Goal: Task Accomplishment & Management: Use online tool/utility

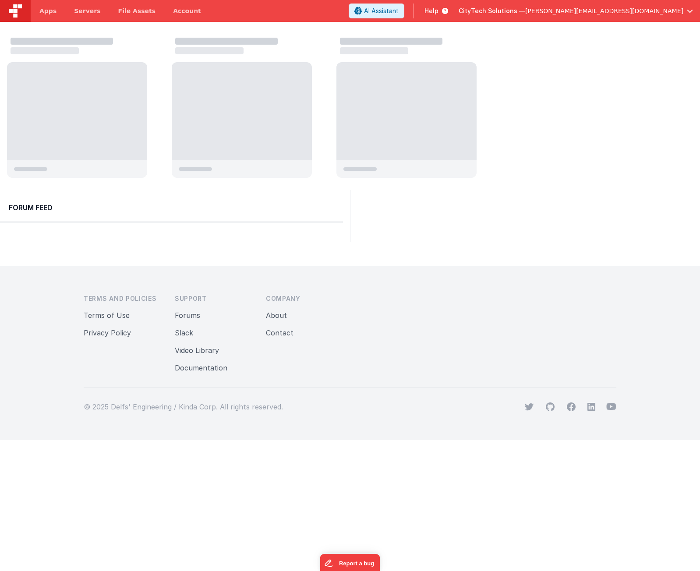
drag, startPoint x: 563, startPoint y: 146, endPoint x: 592, endPoint y: 46, distance: 103.3
click at [559, 138] on div at bounding box center [353, 108] width 693 height 149
click at [74, 101] on div at bounding box center [77, 111] width 140 height 98
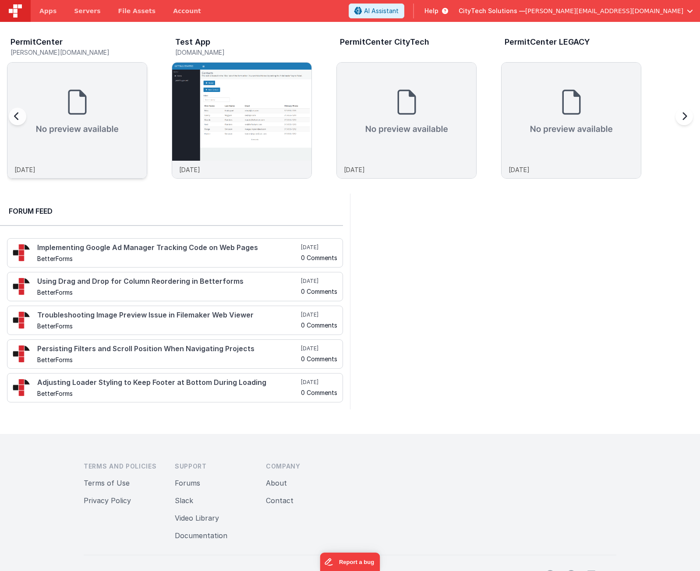
click at [80, 123] on img at bounding box center [76, 112] width 139 height 98
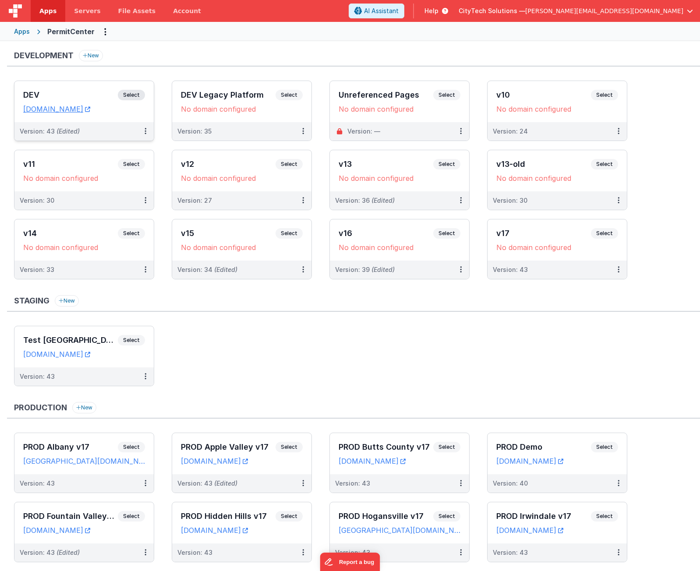
click at [135, 95] on span "Select" at bounding box center [131, 95] width 27 height 11
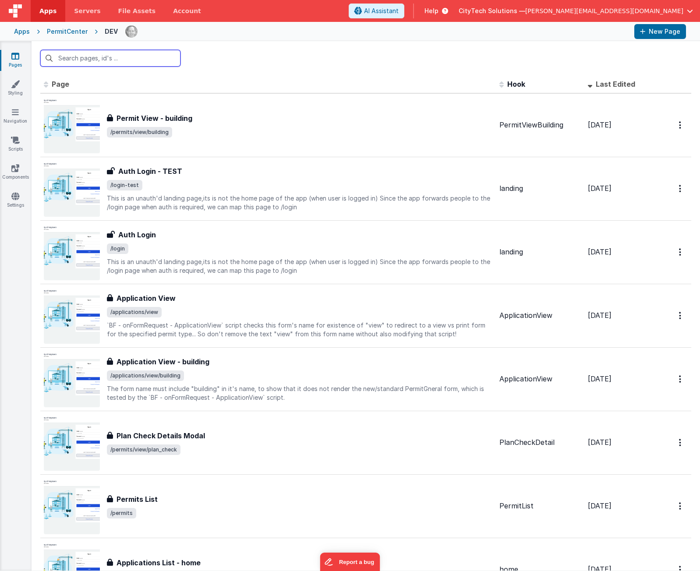
click at [122, 56] on input "text" at bounding box center [110, 58] width 140 height 17
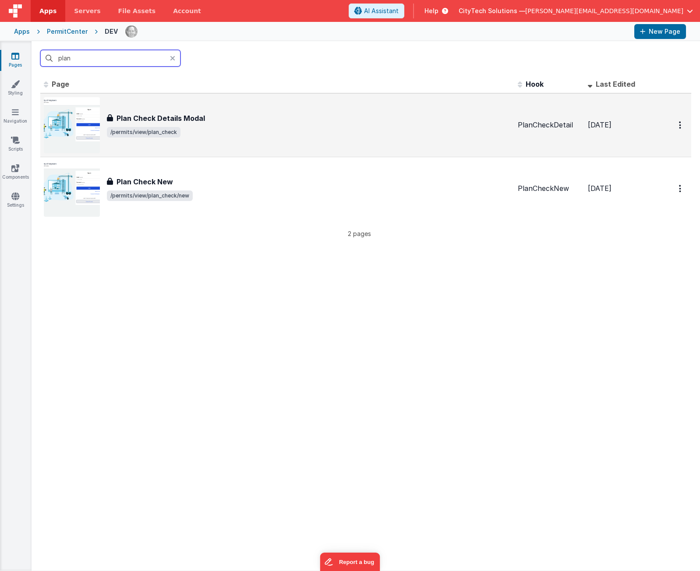
type input "plan"
click at [188, 113] on h3 "Plan Check Details Modal" at bounding box center [161, 118] width 89 height 11
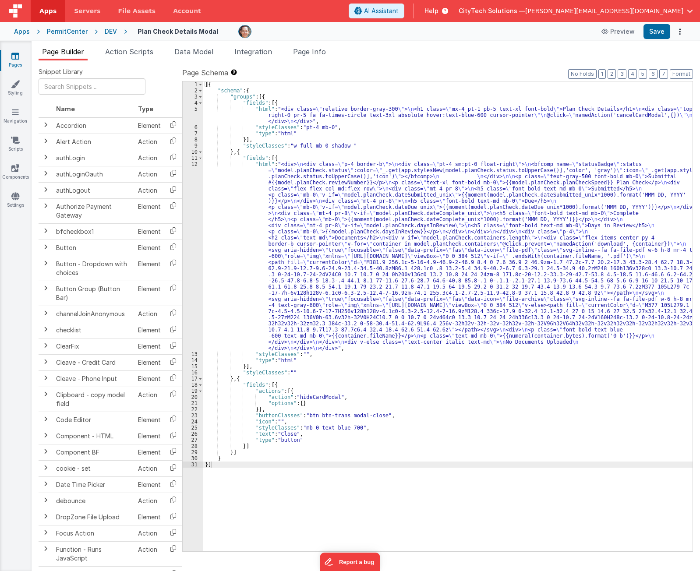
click at [345, 145] on div "[{ "schema" : { "groups" : [{ "fields" : [{ "html" : "<div class= \" relative b…" at bounding box center [447, 323] width 489 height 482
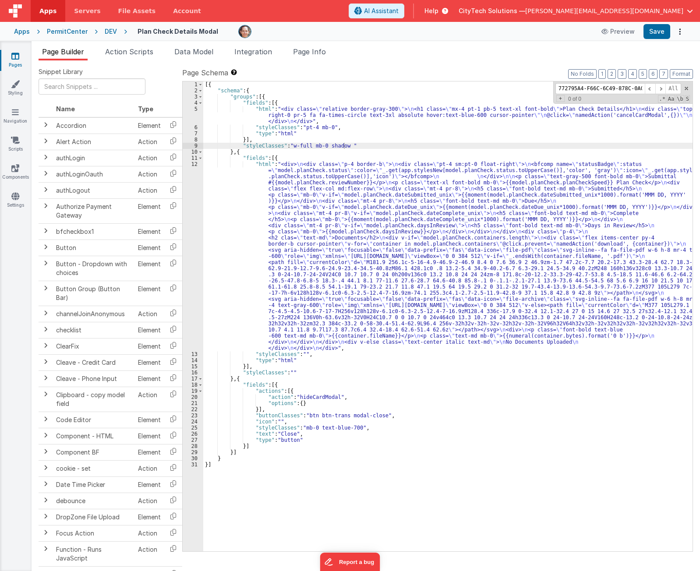
scroll to position [0, 20]
type input "772795A4-F66C-6C49-878C-0AC876F0EC0B"
click at [685, 88] on span at bounding box center [687, 88] width 6 height 6
click at [330, 55] on li "Page Info" at bounding box center [310, 53] width 40 height 14
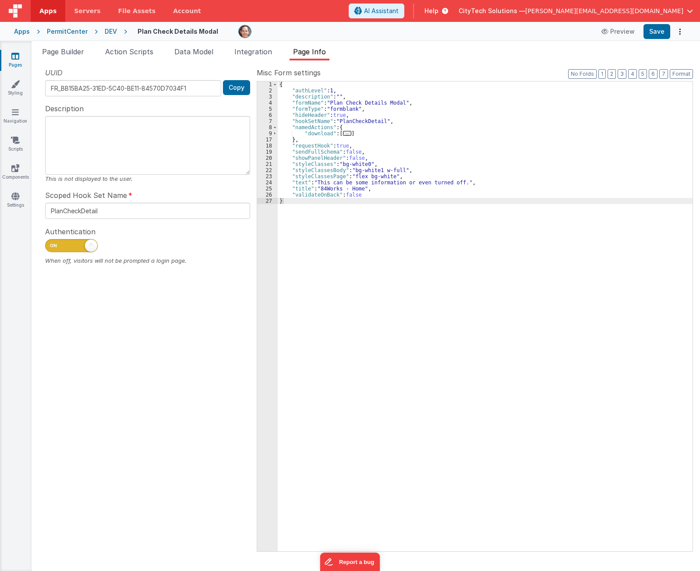
click at [415, 159] on div "{ "authLevel" : 1 , "description" : "" , "formName" : "Plan Check Details Modal…" at bounding box center [485, 323] width 415 height 482
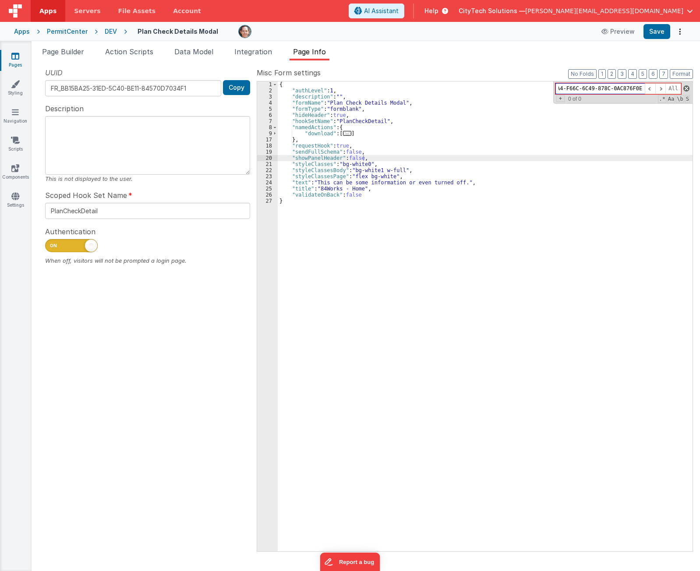
click at [687, 87] on span at bounding box center [687, 88] width 6 height 6
click at [430, 105] on div "{ "authLevel" : 1 , "description" : "" , "formName" : "Plan Check Details Modal…" at bounding box center [485, 323] width 415 height 482
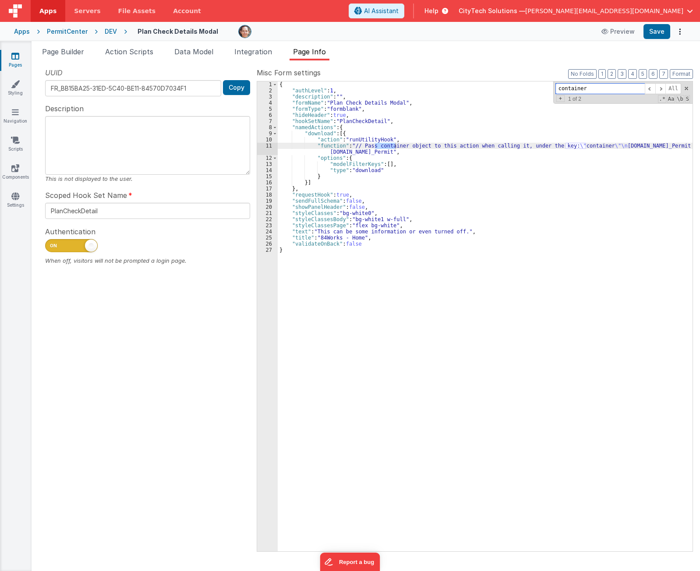
type input "containers"
click at [578, 89] on input "containers" at bounding box center [600, 88] width 89 height 11
click at [81, 50] on span "Page Builder" at bounding box center [63, 51] width 42 height 9
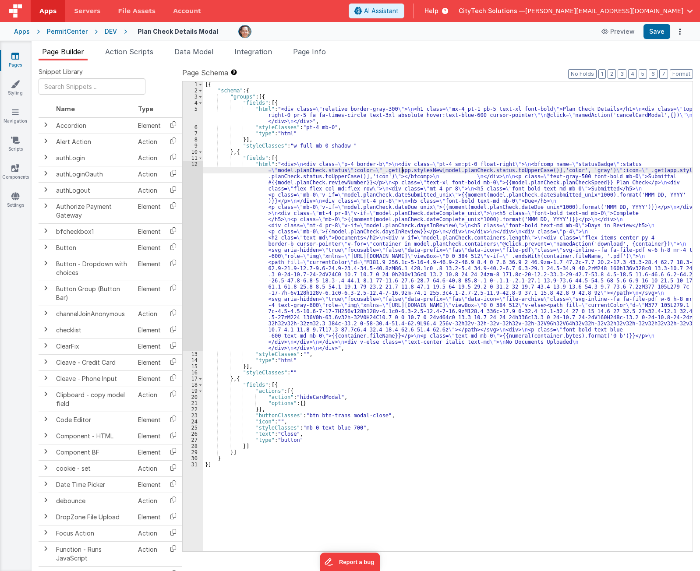
click at [400, 170] on div "[{ "schema" : { "groups" : [{ "fields" : [{ "html" : "<div class= \" relative b…" at bounding box center [447, 323] width 489 height 482
paste input "containers"
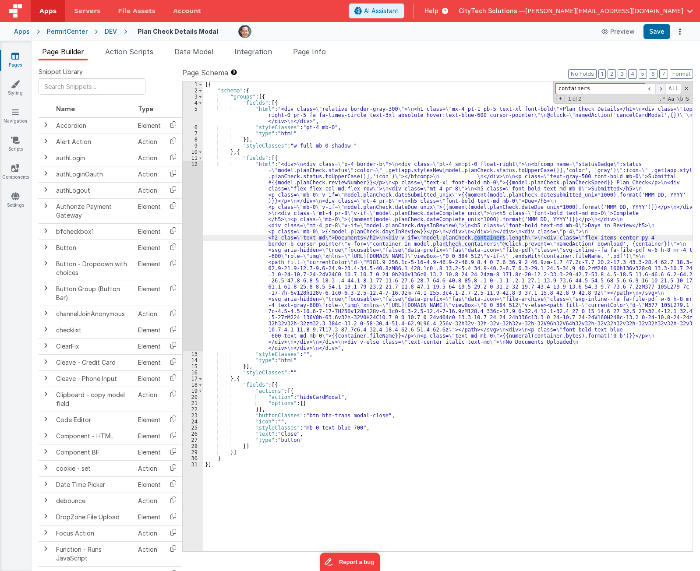
type input "containers"
click at [661, 89] on span at bounding box center [661, 88] width 11 height 11
click at [374, 216] on div "[{ "schema" : { "groups" : [{ "fields" : [{ "html" : "<div class= \" relative b…" at bounding box center [447, 323] width 489 height 482
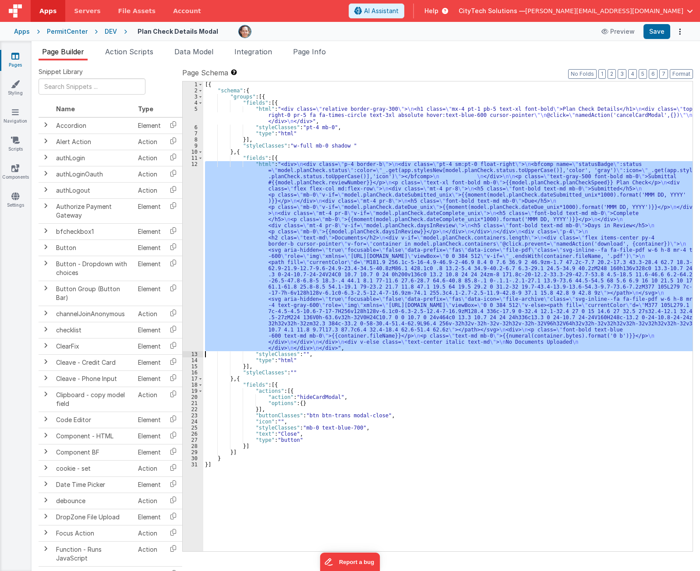
click at [193, 227] on div "12" at bounding box center [193, 256] width 21 height 190
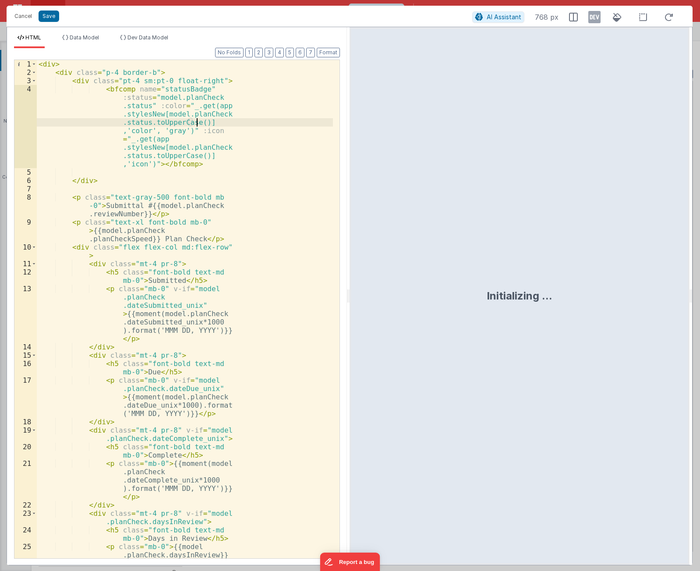
click at [222, 124] on div "< div > < div class = "p-4 border-b" > < div class = "pt-4 sm:pt-0 float-right"…" at bounding box center [185, 323] width 296 height 526
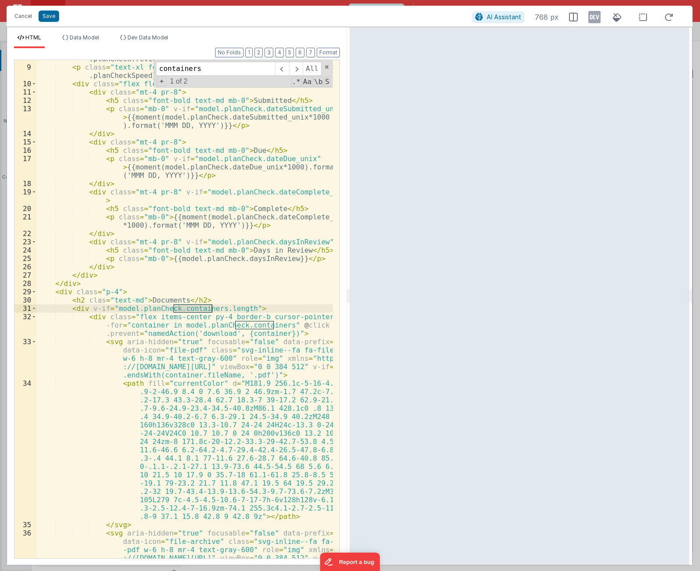
scroll to position [158, 0]
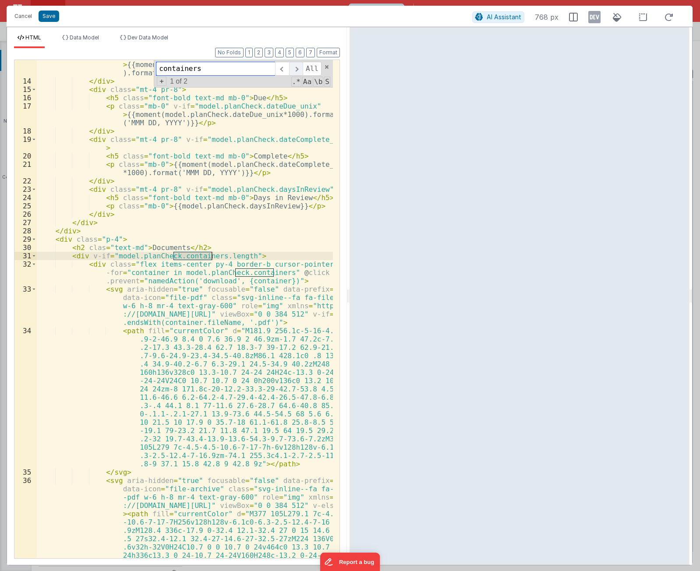
click at [298, 70] on span at bounding box center [296, 69] width 14 height 14
click at [143, 273] on div "< p class = "mb-0" v-if = "model.planCheck.dateSubmitted_unix" > {{moment(model…" at bounding box center [185, 376] width 296 height 649
click at [297, 68] on span at bounding box center [296, 69] width 14 height 14
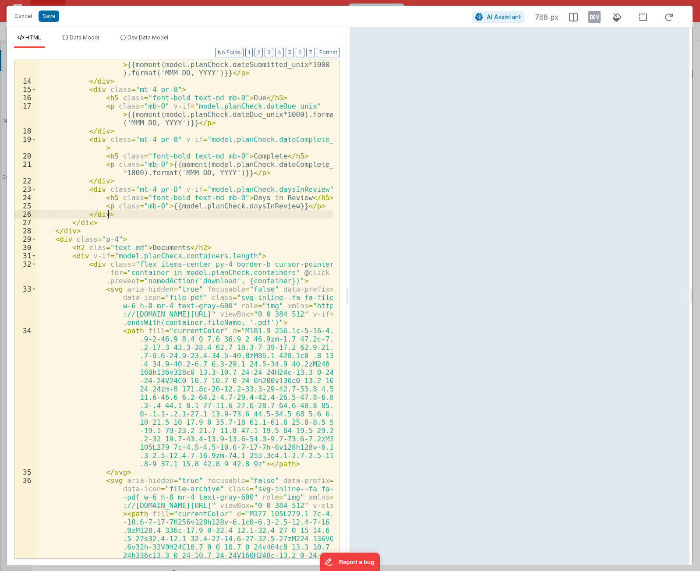
click at [272, 210] on div "< p class = "mb-0" v-if = "model.planCheck.dateSubmitted_unix" > {{moment(model…" at bounding box center [185, 376] width 296 height 649
click at [270, 294] on div "< p class = "mb-0" v-if = "model.planCheck.dateSubmitted_unix" > {{moment(model…" at bounding box center [185, 376] width 296 height 649
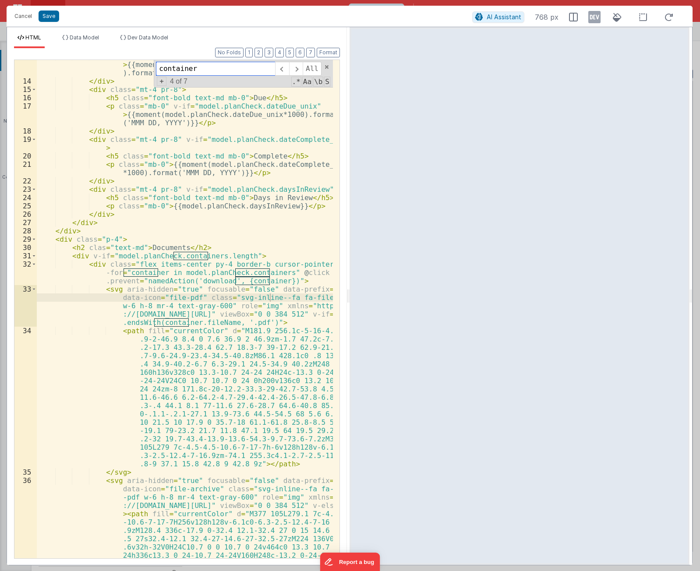
click at [237, 70] on input "container" at bounding box center [215, 69] width 119 height 14
type input "container."
click at [297, 69] on span at bounding box center [296, 69] width 14 height 14
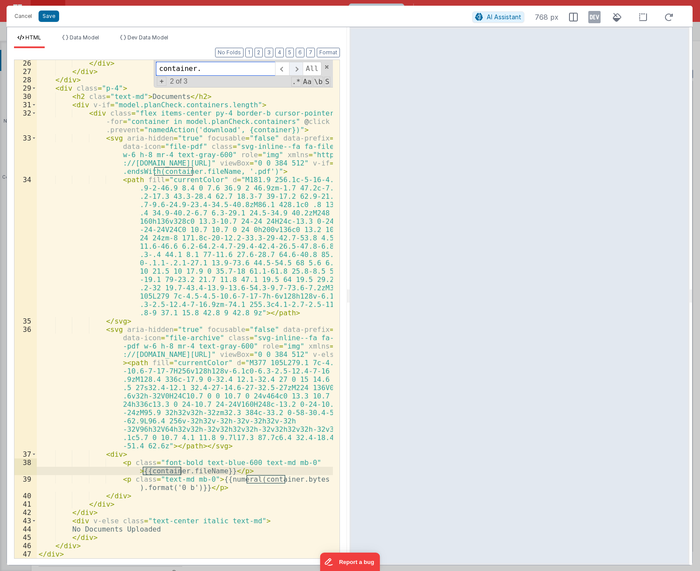
click at [297, 69] on span at bounding box center [296, 69] width 14 height 14
click at [326, 68] on span at bounding box center [327, 67] width 6 height 6
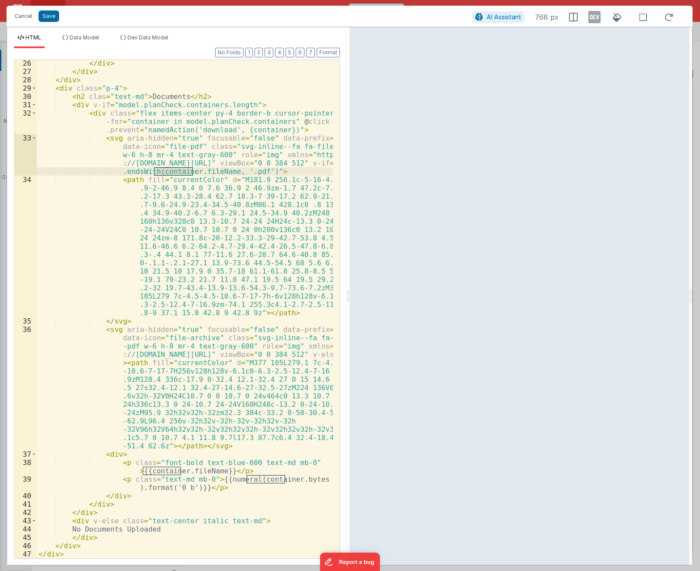
click at [197, 247] on div "</ div > </ div > </ div > < div class = "p-4" > < h2 clas = "text-md" > Docume…" at bounding box center [185, 316] width 296 height 515
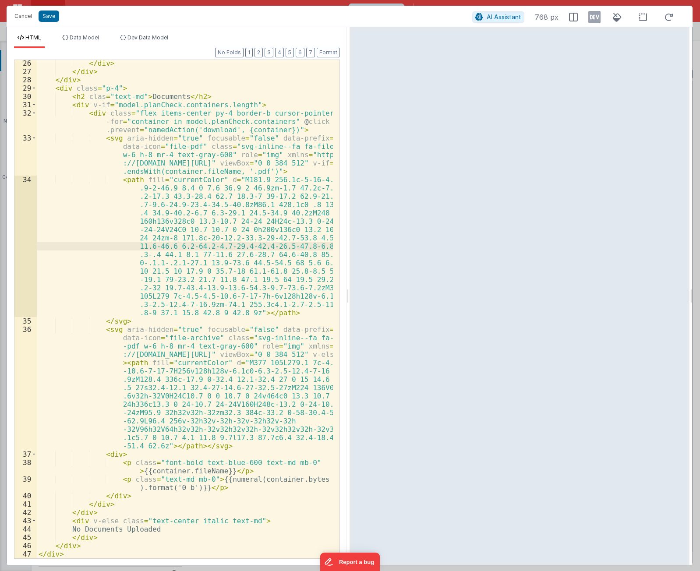
click at [244, 138] on div "</ div > </ div > </ div > < div class = "p-4" > < h2 clas = "text-md" > Docume…" at bounding box center [185, 316] width 296 height 515
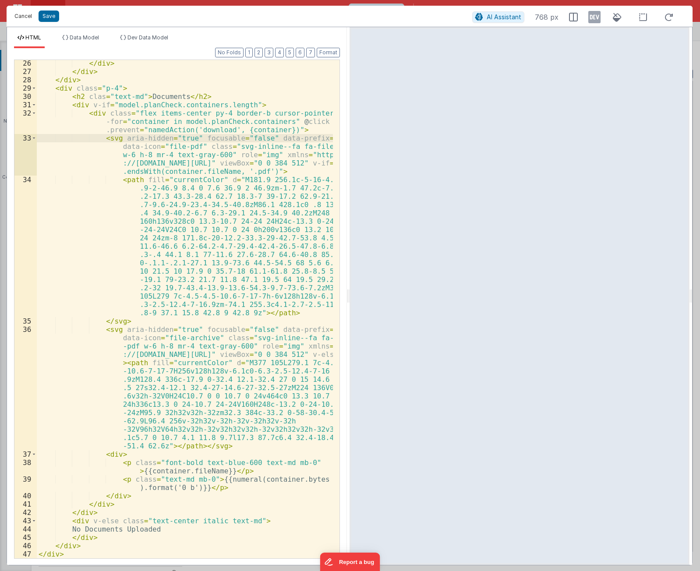
click at [22, 18] on button "Cancel" at bounding box center [23, 16] width 26 height 12
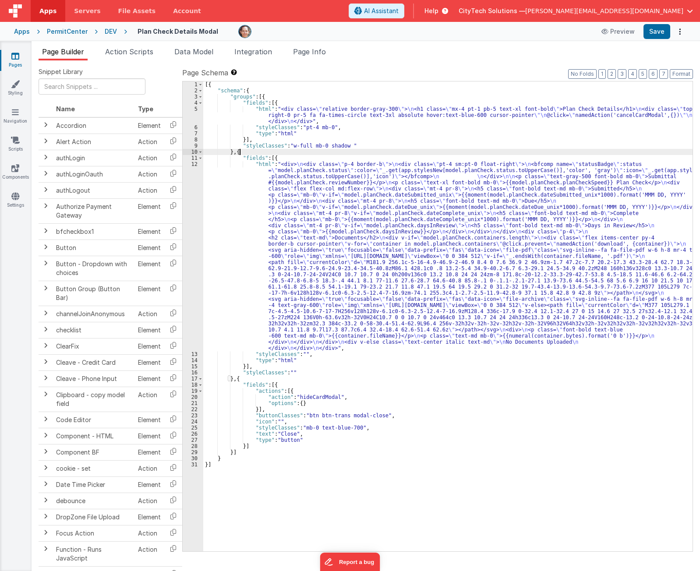
click at [432, 152] on div "[{ "schema" : { "groups" : [{ "fields" : [{ "html" : "<div class= \" relative b…" at bounding box center [447, 323] width 489 height 482
click at [318, 508] on div "[{ "schema" : { "groups" : [{ "fields" : [{ "html" : "<div class= \" relative b…" at bounding box center [447, 323] width 489 height 482
